Goal: Check status: Check status

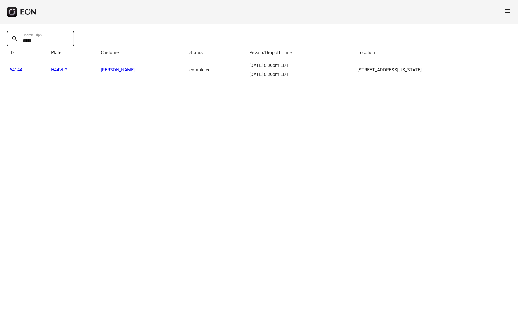
click at [24, 39] on Trips "*****" at bounding box center [40, 39] width 67 height 16
paste Trips "text"
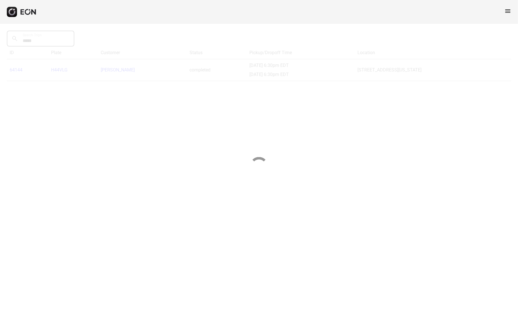
type Trips "*****"
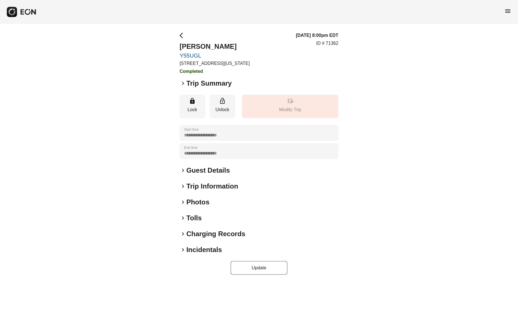
click at [181, 248] on span "keyboard_arrow_right" at bounding box center [182, 249] width 7 height 7
